Goal: Task Accomplishment & Management: Manage account settings

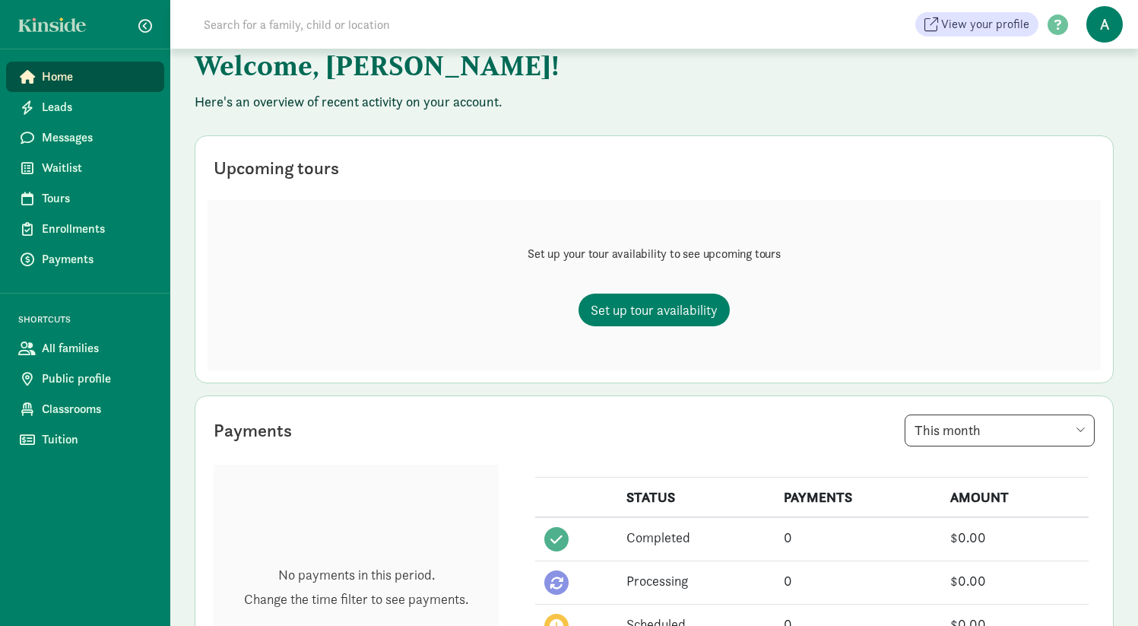
scroll to position [84, 0]
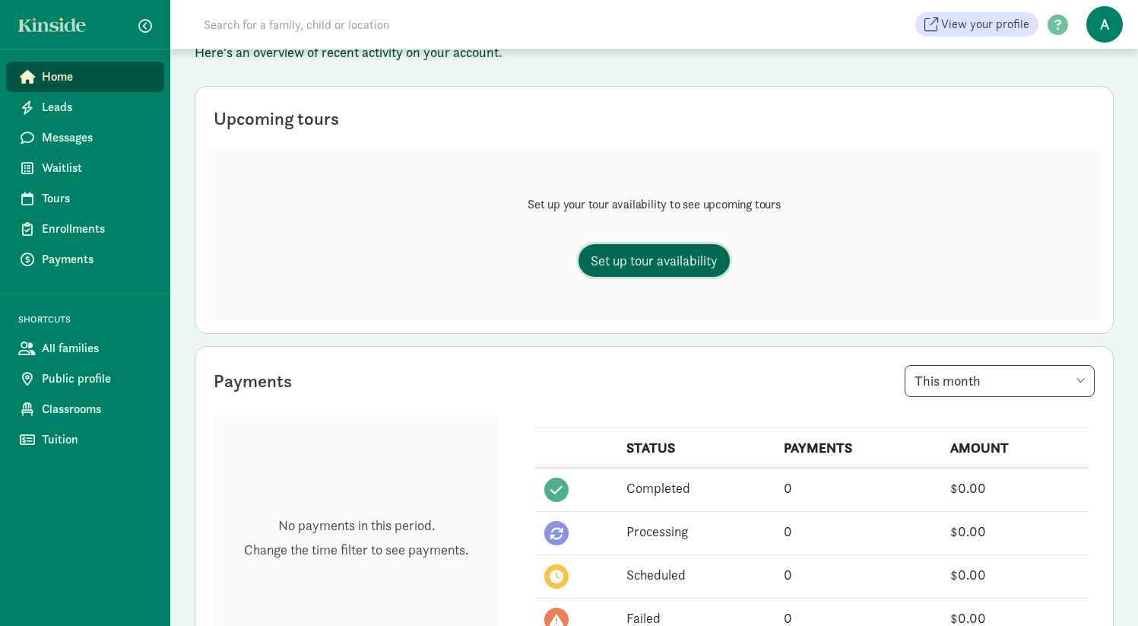
click at [638, 257] on span "Set up tour availability" at bounding box center [654, 260] width 127 height 21
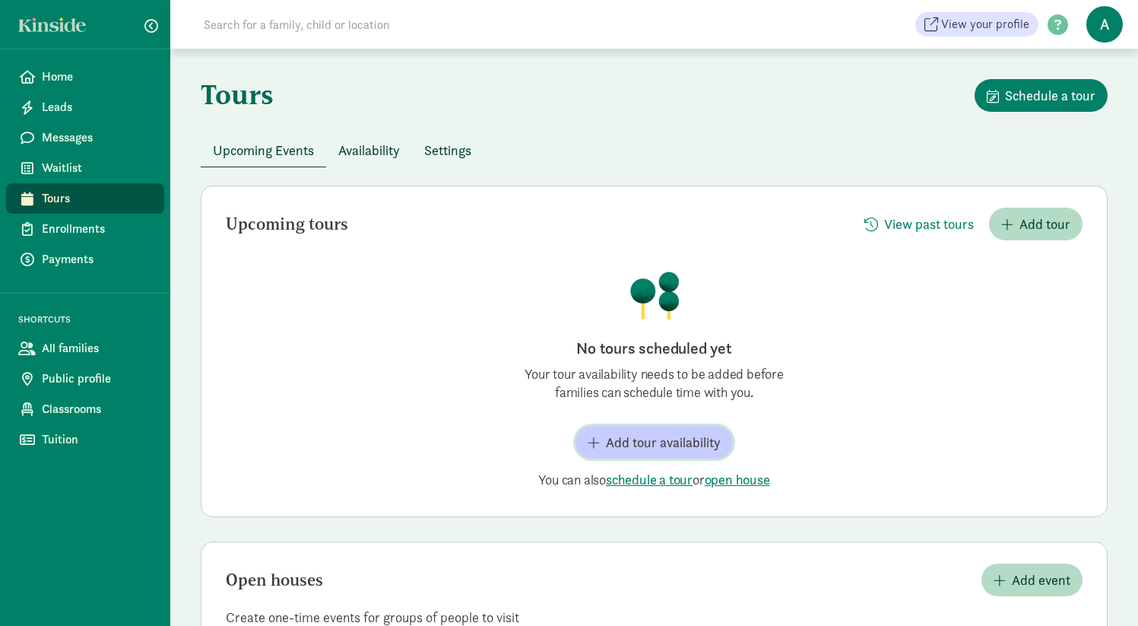
click at [629, 451] on span "Add tour availability" at bounding box center [663, 442] width 115 height 21
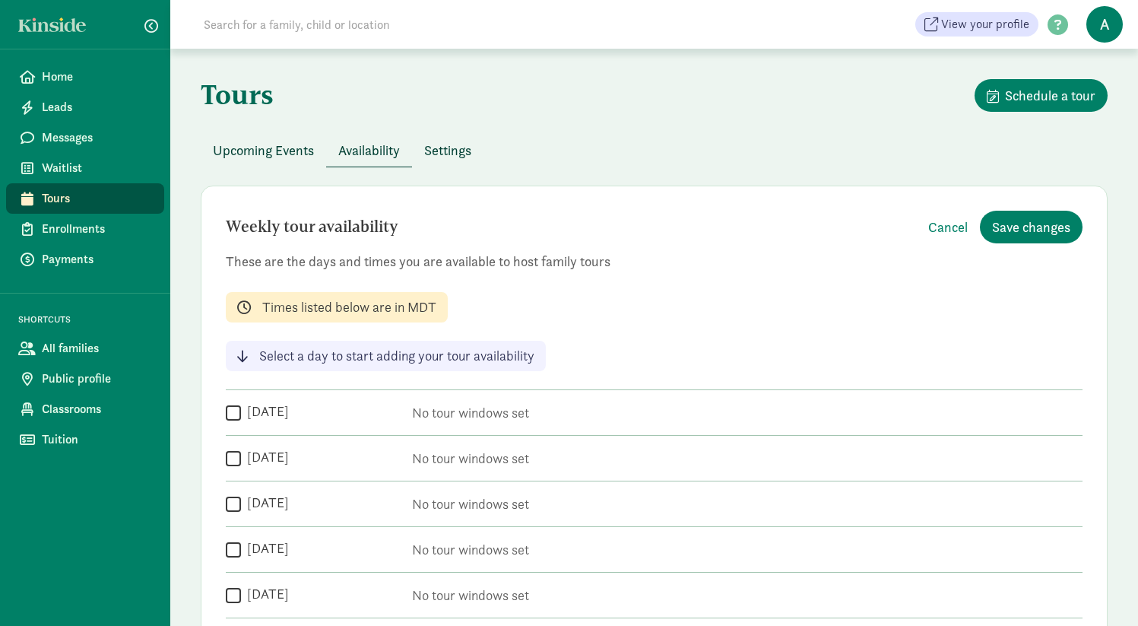
click at [463, 154] on span "Settings" at bounding box center [447, 150] width 47 height 21
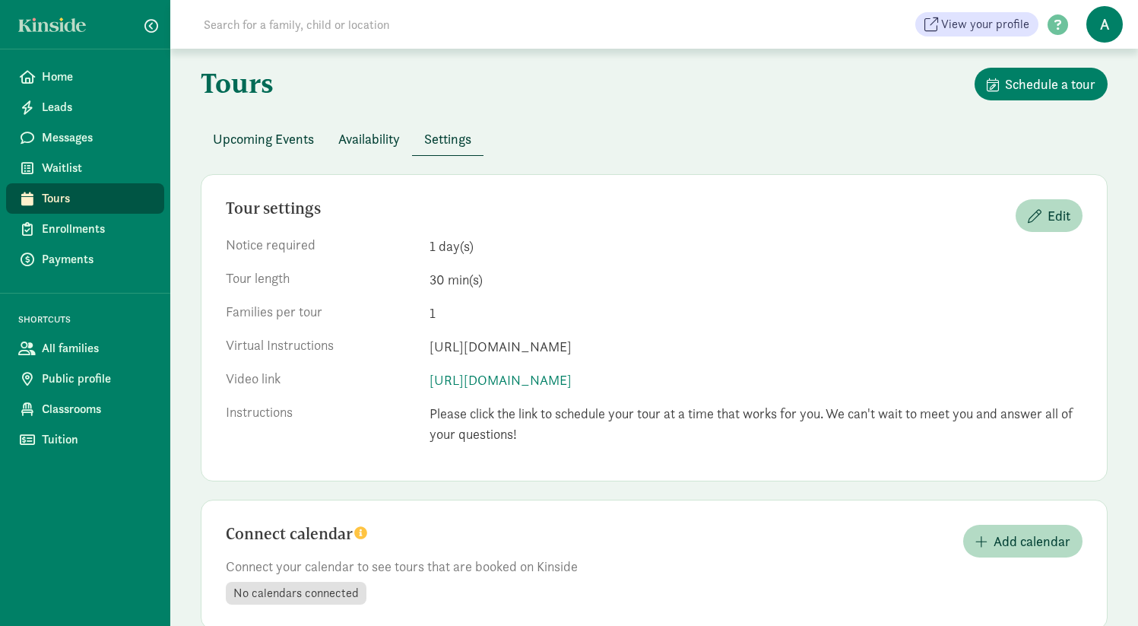
scroll to position [46, 0]
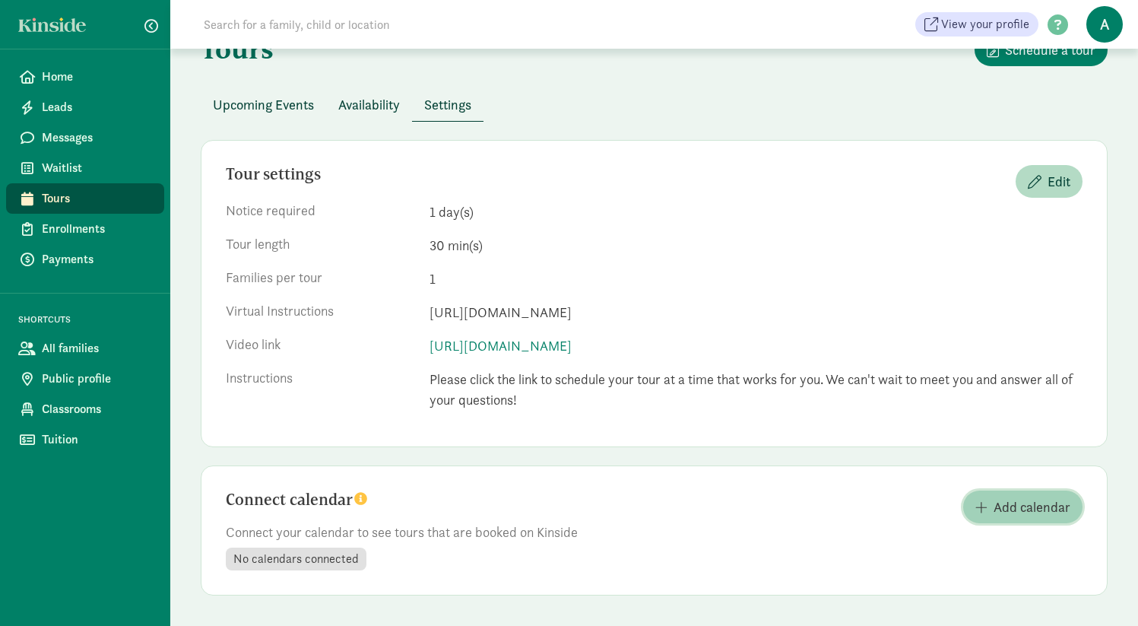
click at [1007, 506] on span "Add calendar" at bounding box center [1031, 506] width 77 height 21
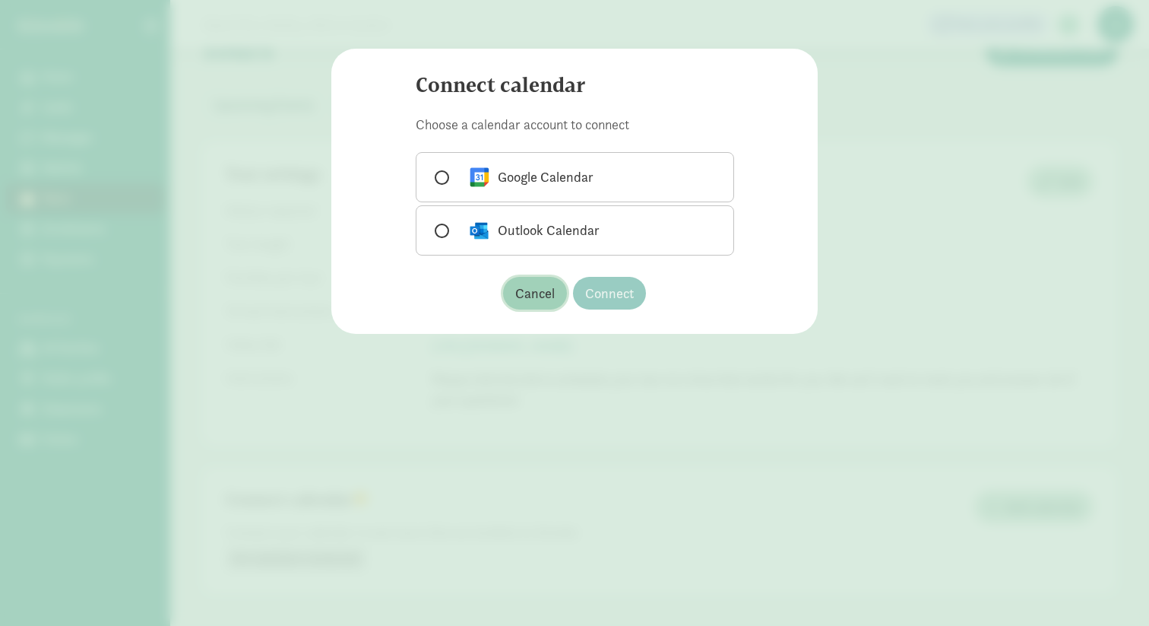
click at [532, 291] on span "Cancel" at bounding box center [535, 293] width 40 height 21
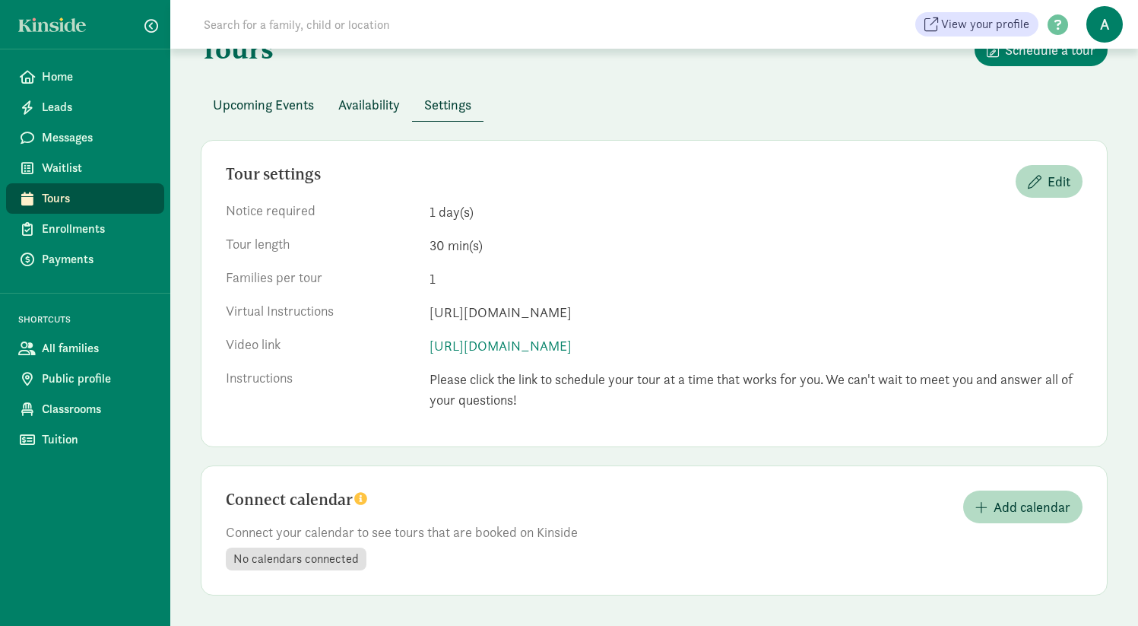
click at [355, 107] on span "Availability" at bounding box center [369, 104] width 62 height 21
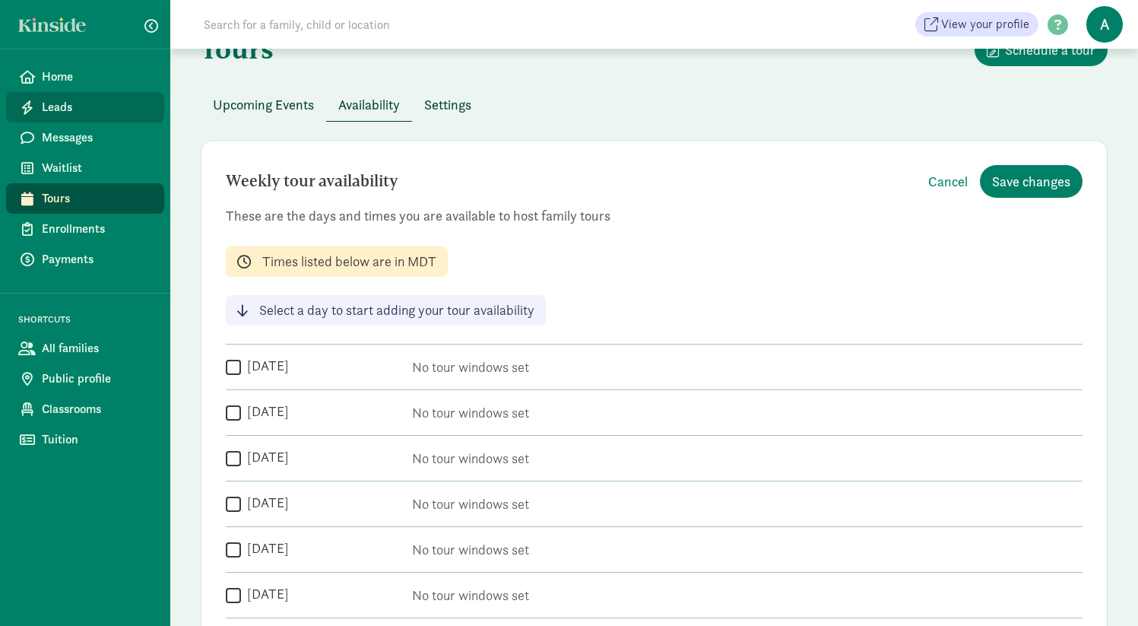
click at [60, 101] on span "Leads" at bounding box center [97, 107] width 110 height 18
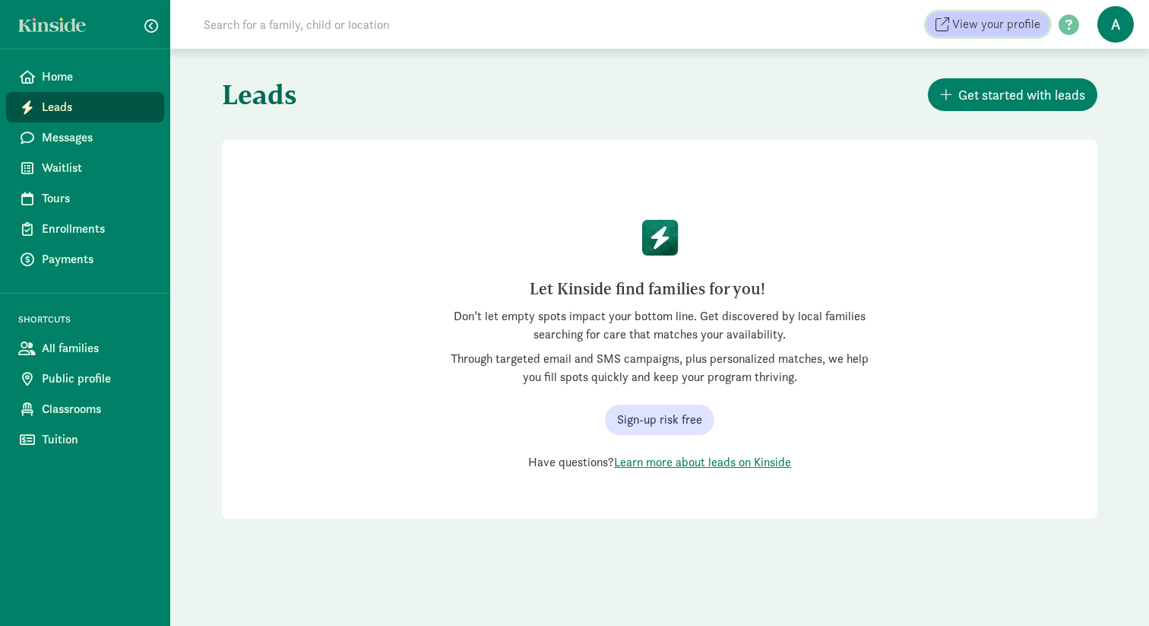
click at [1022, 27] on span "View your profile" at bounding box center [996, 24] width 88 height 18
